Goal: Check status: Check status

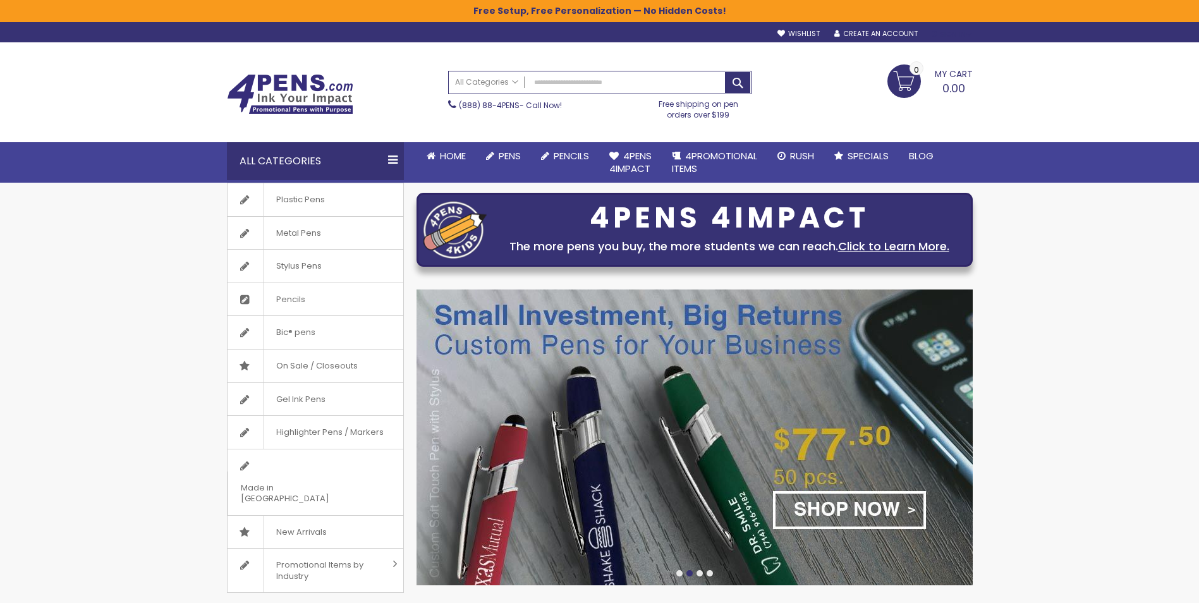
type input "**********"
click at [950, 34] on div "Sign In" at bounding box center [952, 34] width 42 height 9
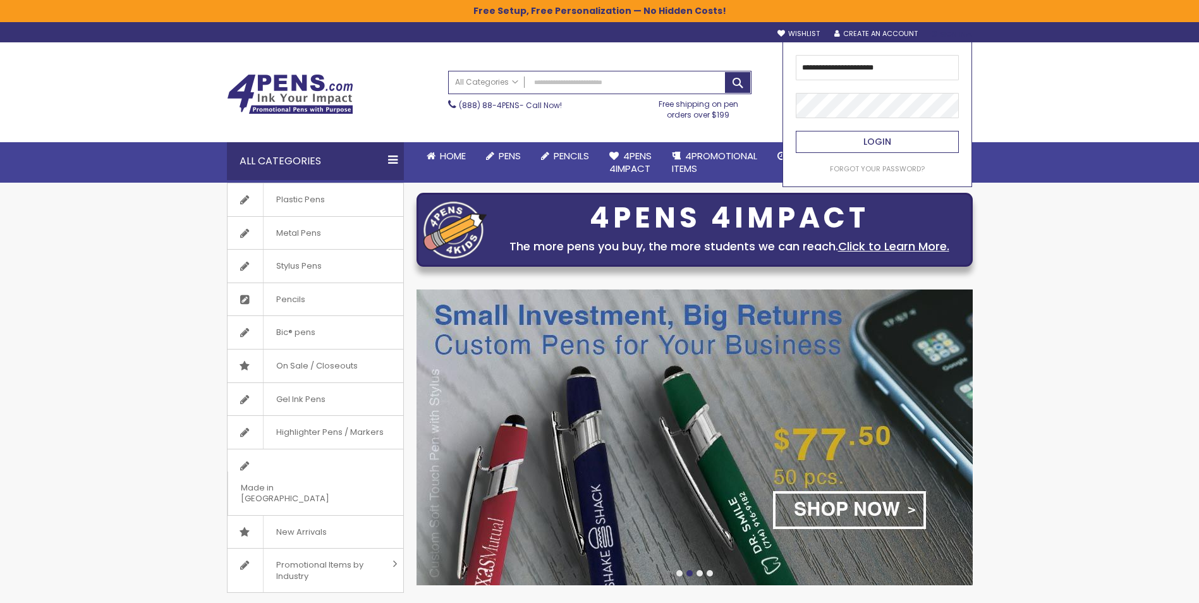
click at [881, 142] on span "Login" at bounding box center [878, 141] width 28 height 13
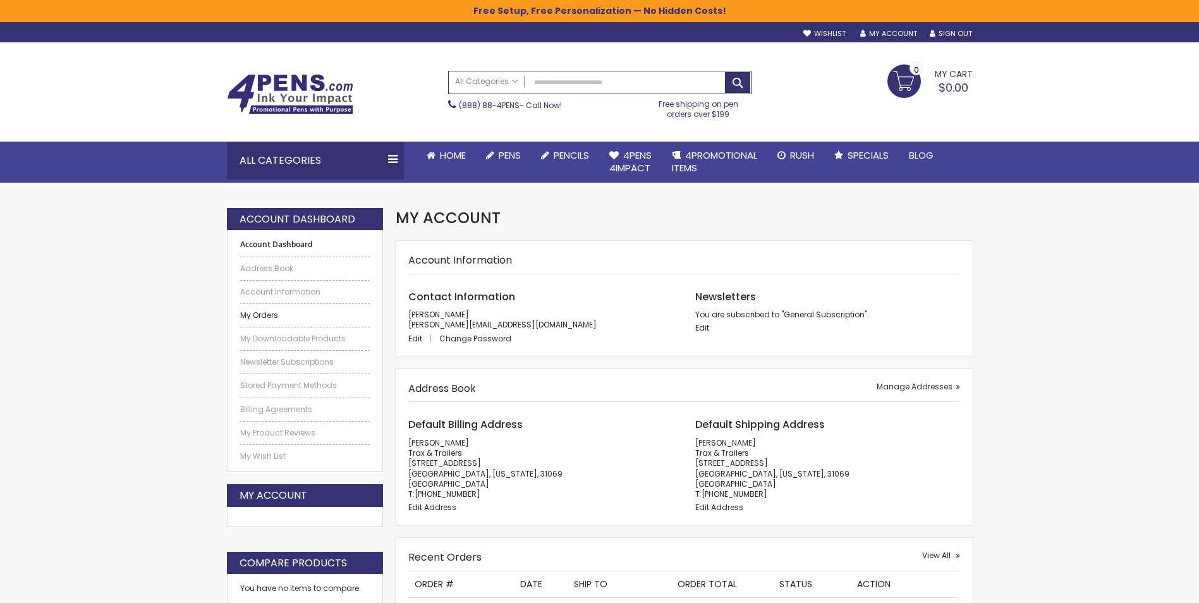
click at [259, 313] on link "My Orders" at bounding box center [305, 315] width 130 height 10
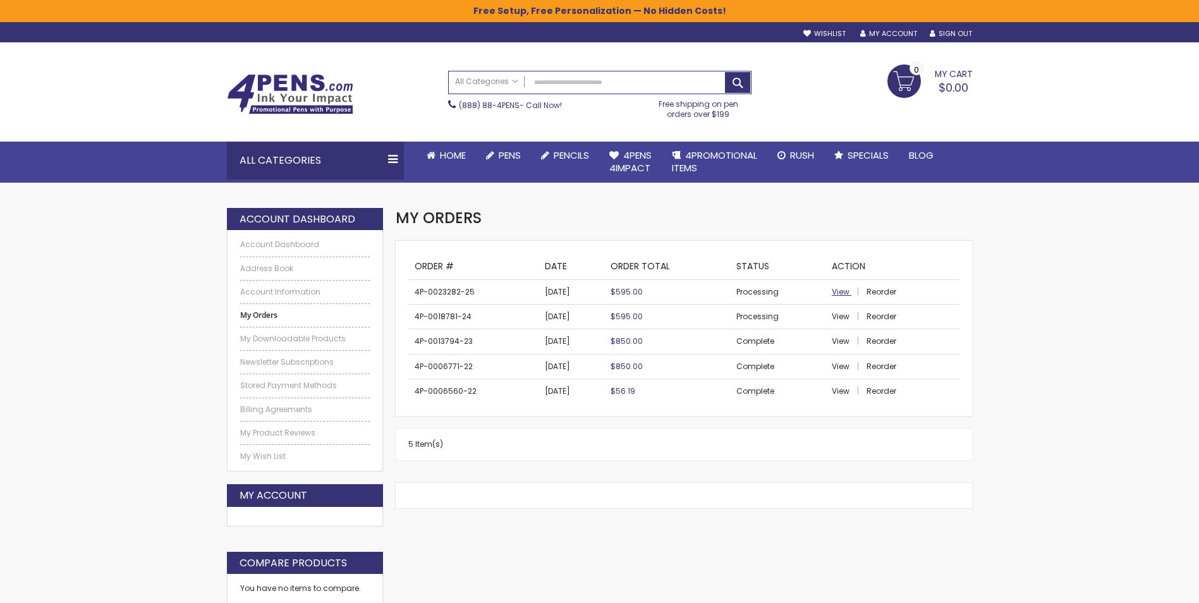
click at [838, 291] on span "View" at bounding box center [841, 291] width 18 height 11
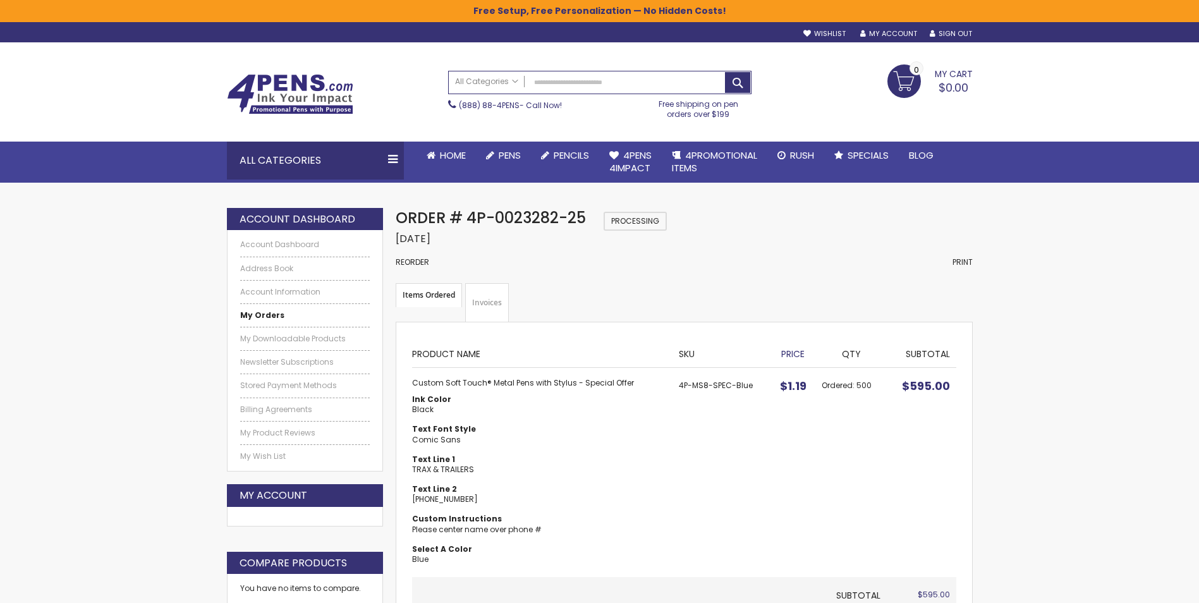
click at [484, 298] on link "Invoices" at bounding box center [487, 302] width 44 height 39
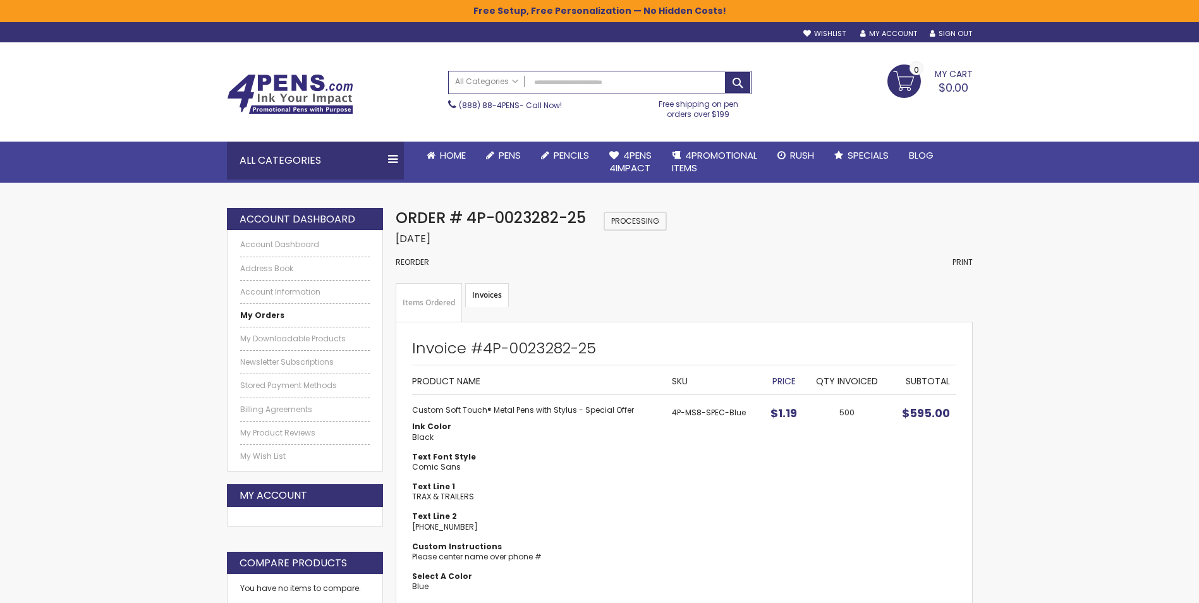
click at [444, 305] on link "Items Ordered" at bounding box center [429, 302] width 66 height 39
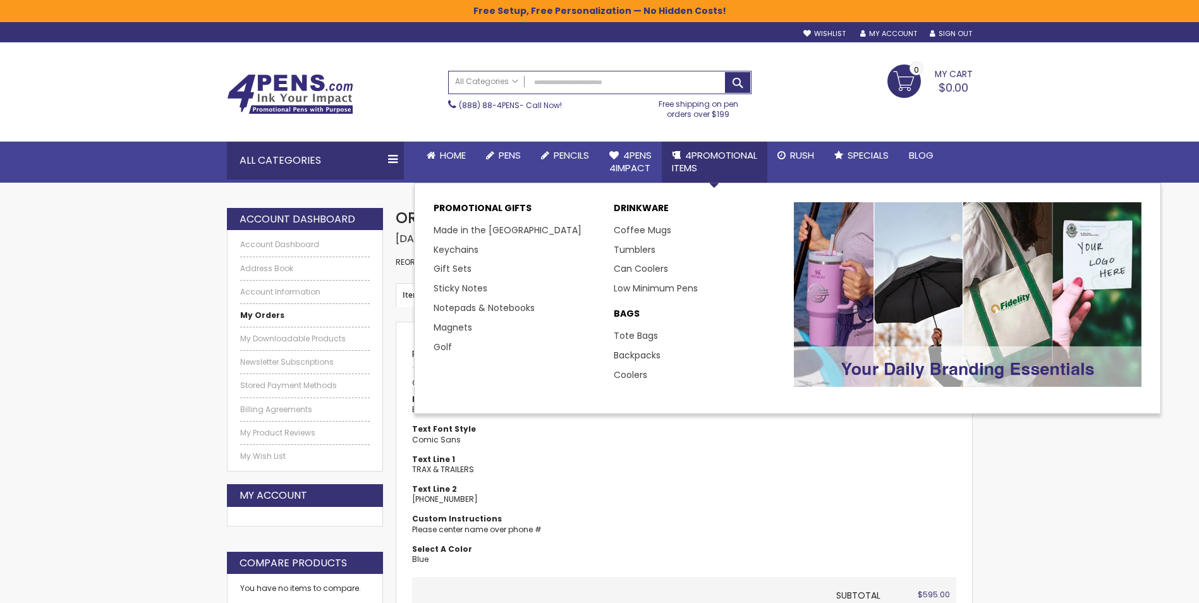
click at [713, 157] on span "4PROMOTIONAL ITEMS" at bounding box center [714, 162] width 85 height 26
